Goal: Task Accomplishment & Management: Manage account settings

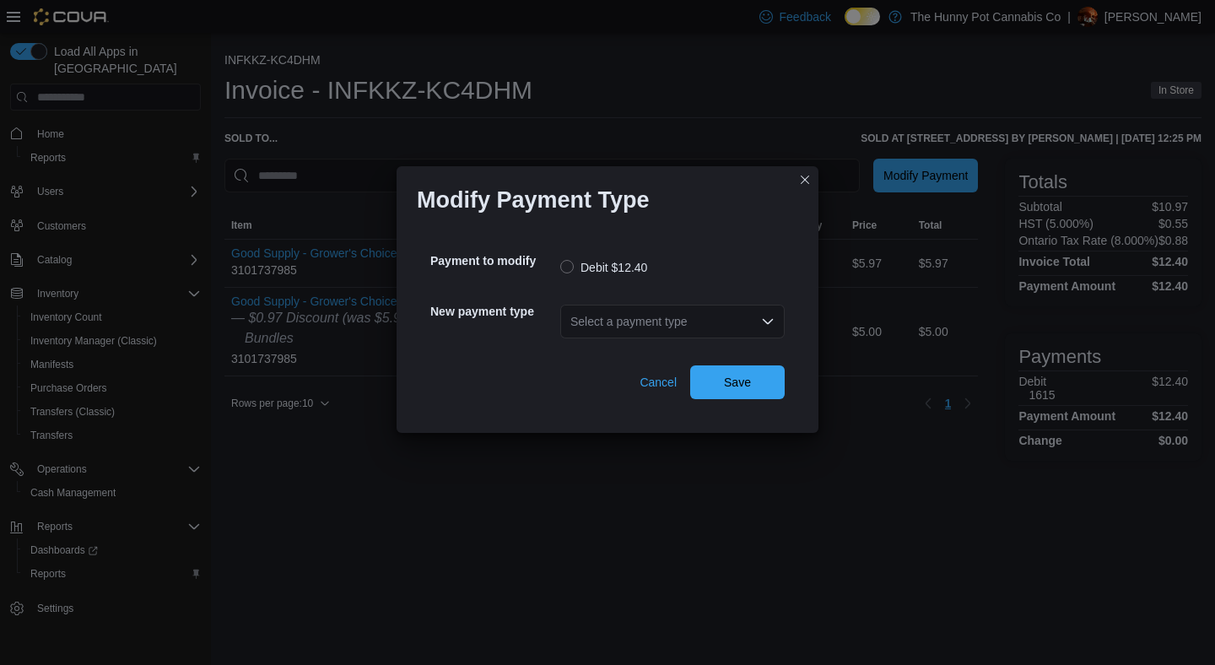
click at [667, 317] on div "Select a payment type" at bounding box center [672, 322] width 224 height 34
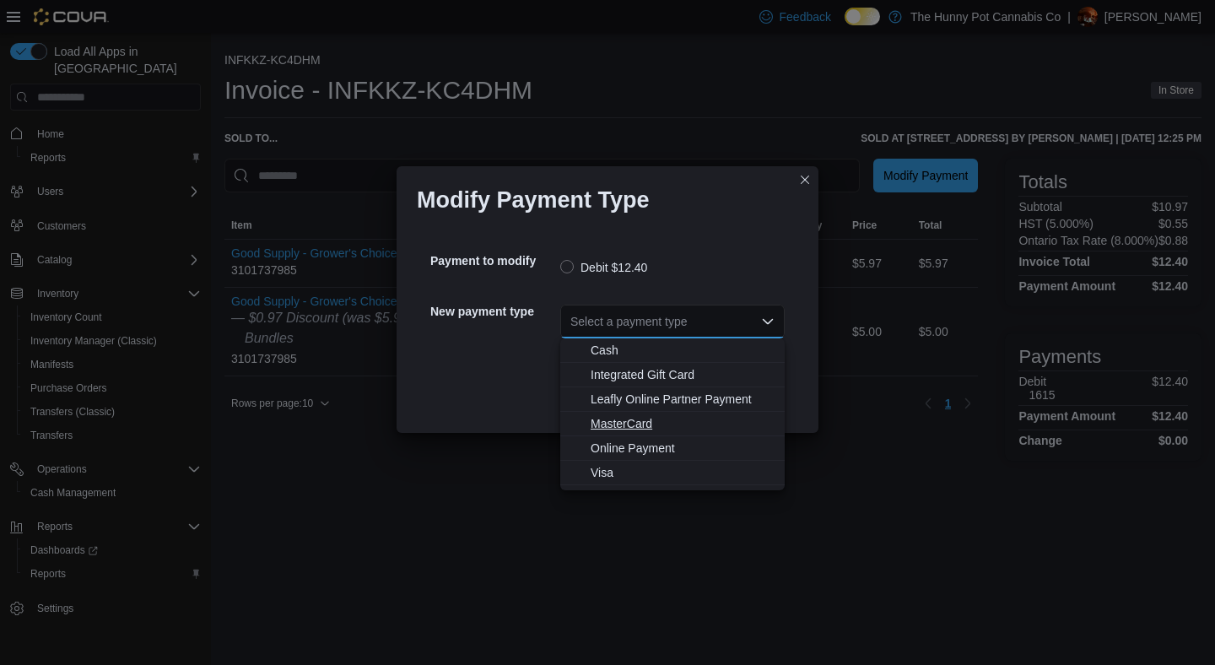
click at [636, 424] on span "MasterCard" at bounding box center [682, 423] width 184 height 17
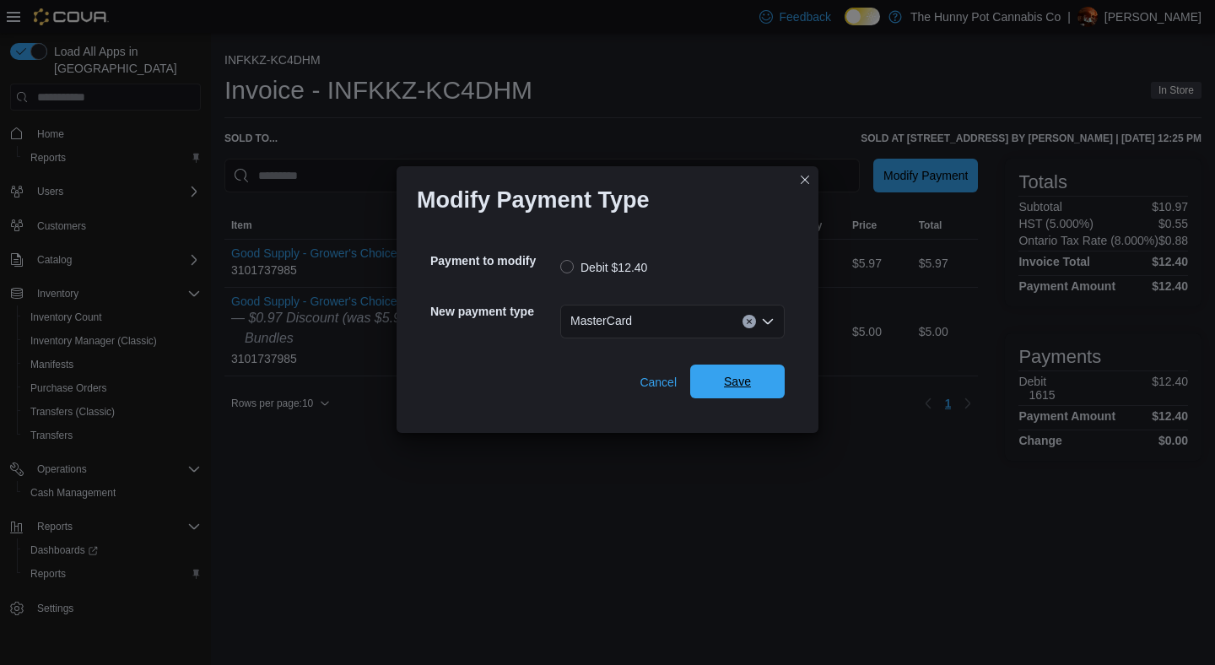
click at [739, 388] on span "Save" at bounding box center [737, 381] width 27 height 17
